Goal: Navigation & Orientation: Find specific page/section

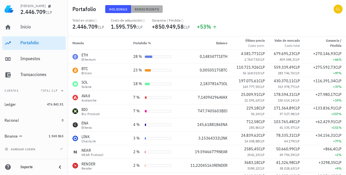
click at [143, 7] on span "Rendimiento" at bounding box center [147, 9] width 25 height 4
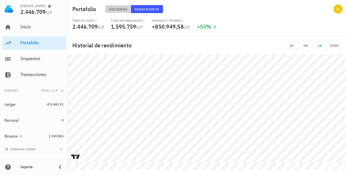
click at [114, 8] on span "Holdings" at bounding box center [118, 9] width 19 height 4
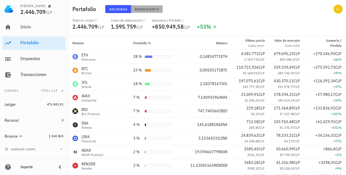
click at [141, 8] on span "Rendimiento" at bounding box center [147, 9] width 25 height 4
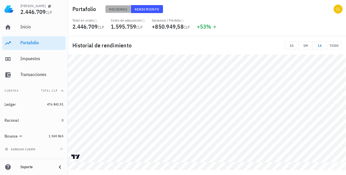
click at [119, 9] on span "Holdings" at bounding box center [118, 9] width 19 height 4
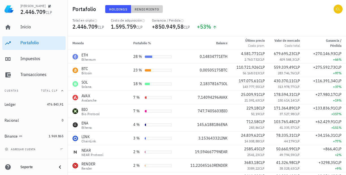
click at [148, 11] on span "Rendimiento" at bounding box center [147, 9] width 25 height 4
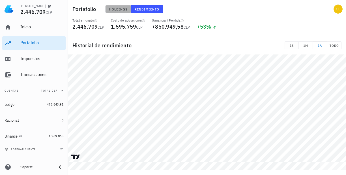
click at [122, 7] on span "Holdings" at bounding box center [118, 9] width 19 height 4
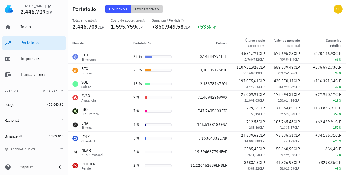
click at [142, 9] on span "Rendimiento" at bounding box center [147, 9] width 25 height 4
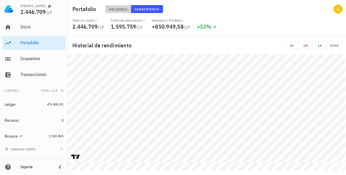
click at [121, 8] on span "Holdings" at bounding box center [118, 9] width 19 height 4
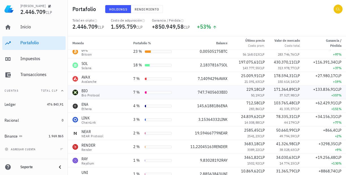
scroll to position [19, 0]
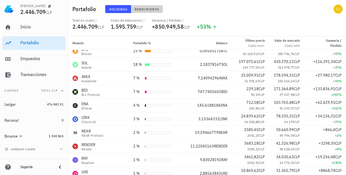
click at [149, 12] on button "Rendimiento" at bounding box center [147, 9] width 32 height 8
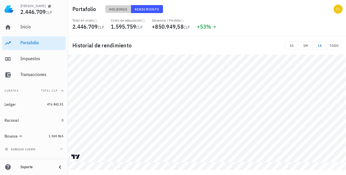
click at [120, 8] on span "Holdings" at bounding box center [118, 9] width 19 height 4
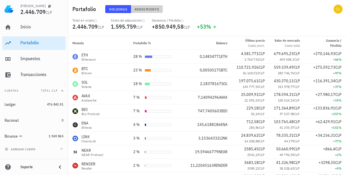
click at [141, 8] on span "Rendimiento" at bounding box center [147, 9] width 25 height 4
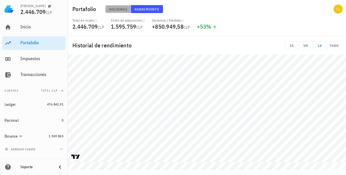
click at [118, 9] on span "Holdings" at bounding box center [118, 9] width 19 height 4
